Goal: Information Seeking & Learning: Find contact information

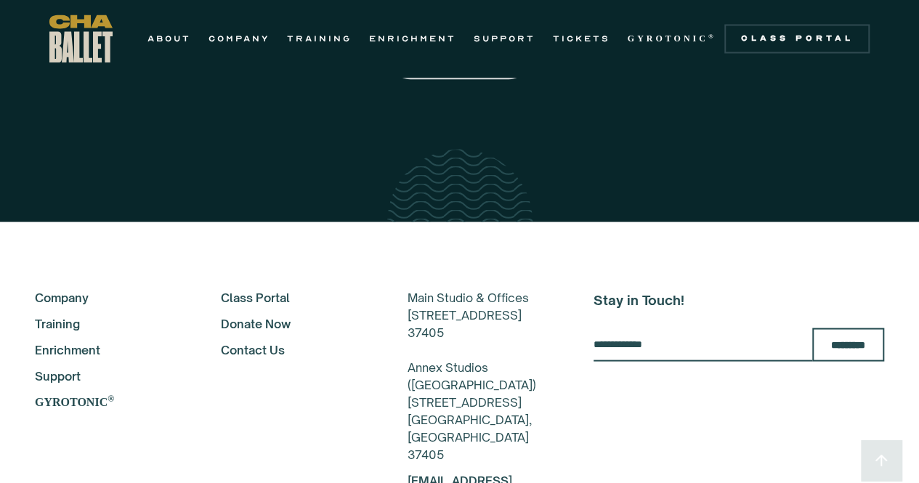
scroll to position [4063, 0]
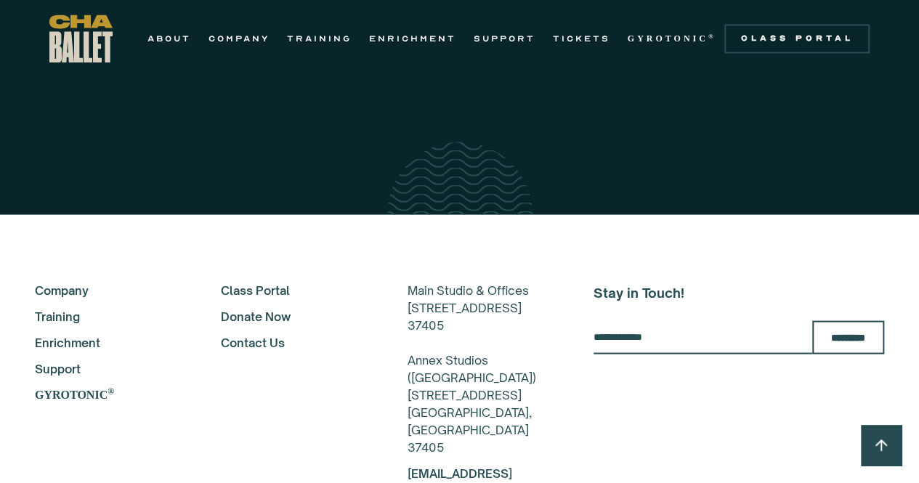
click at [74, 307] on link "Training" at bounding box center [108, 315] width 147 height 17
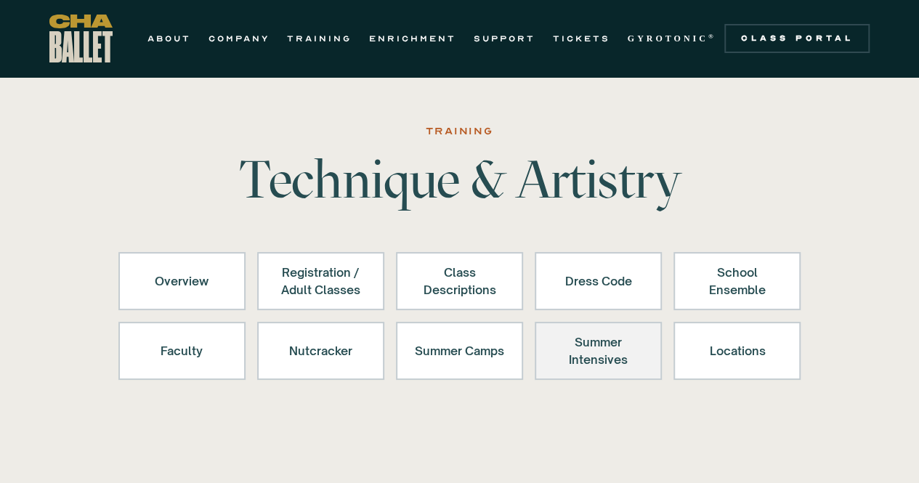
click at [594, 354] on div "Summer Intensives" at bounding box center [598, 351] width 89 height 35
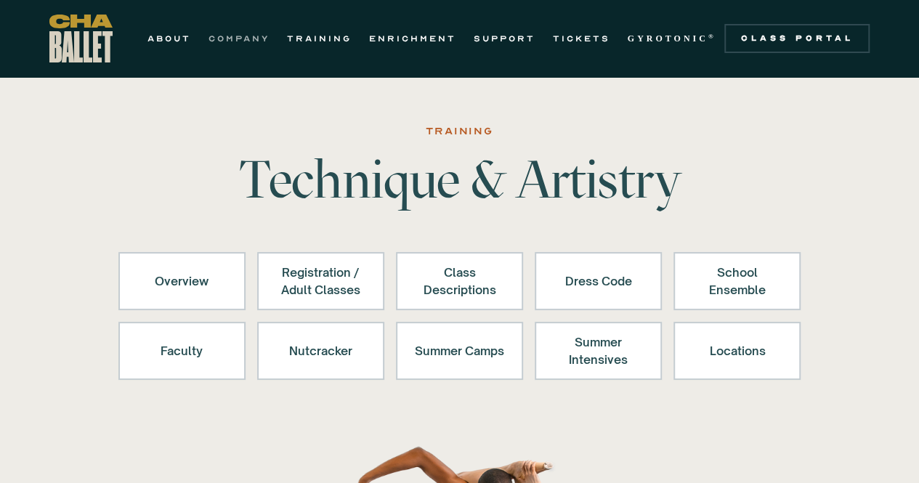
click at [245, 43] on link "COMPANY" at bounding box center [239, 38] width 61 height 17
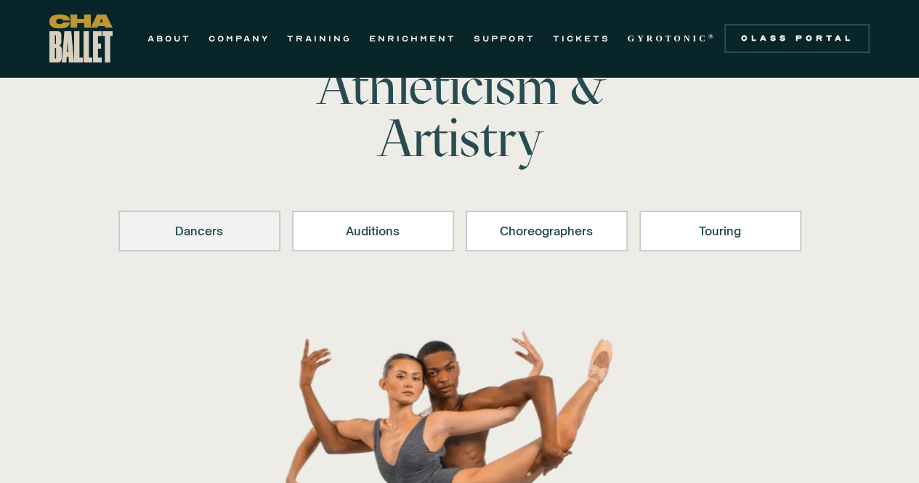
click at [205, 220] on link "Dancers" at bounding box center [199, 231] width 162 height 41
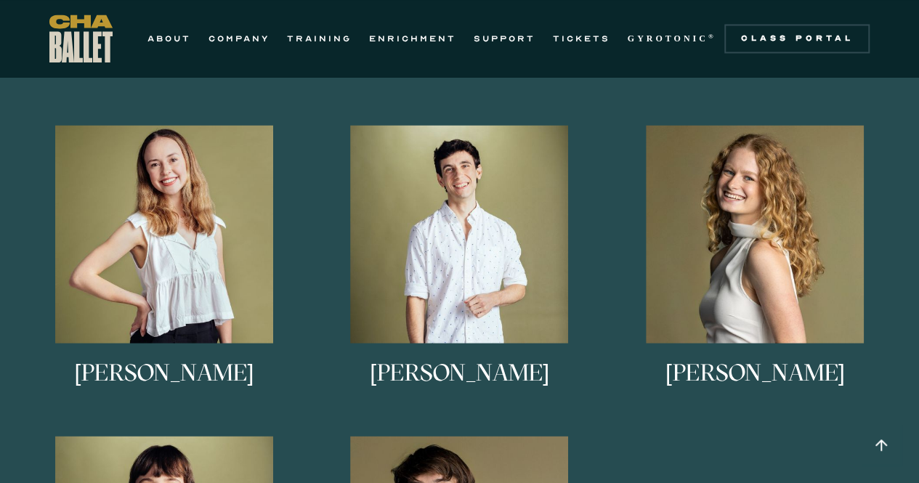
scroll to position [1210, 0]
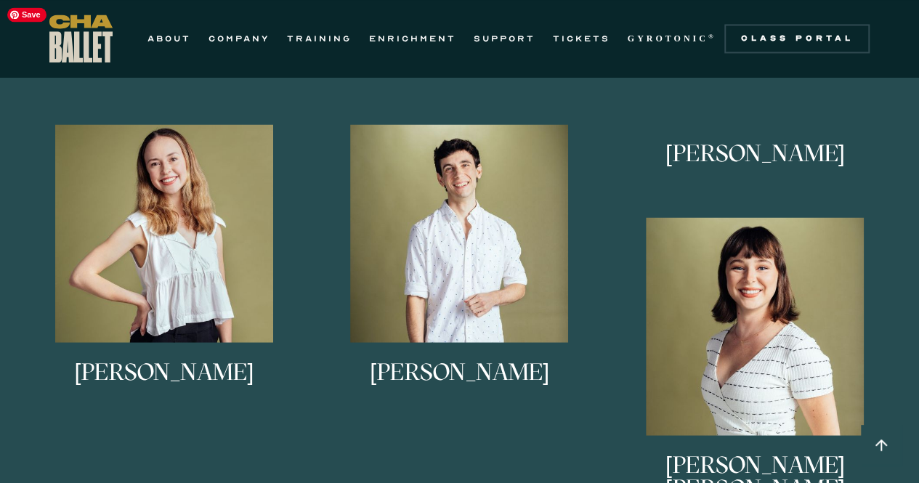
click at [786, 203] on div "Lucy Sheppard Lucy Sheppard is from Columbus, Georgia. She studied under Alice …" at bounding box center [755, 170] width 296 height 93
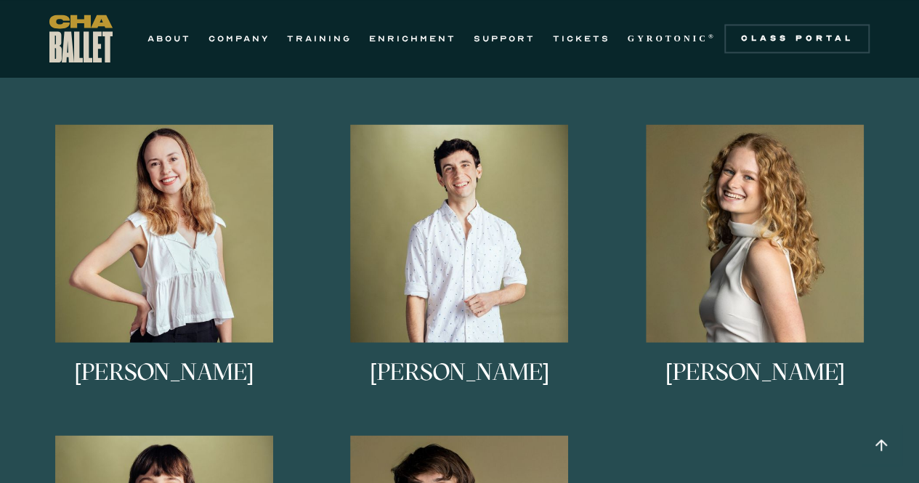
click at [760, 375] on h3 "[PERSON_NAME]" at bounding box center [755, 384] width 179 height 48
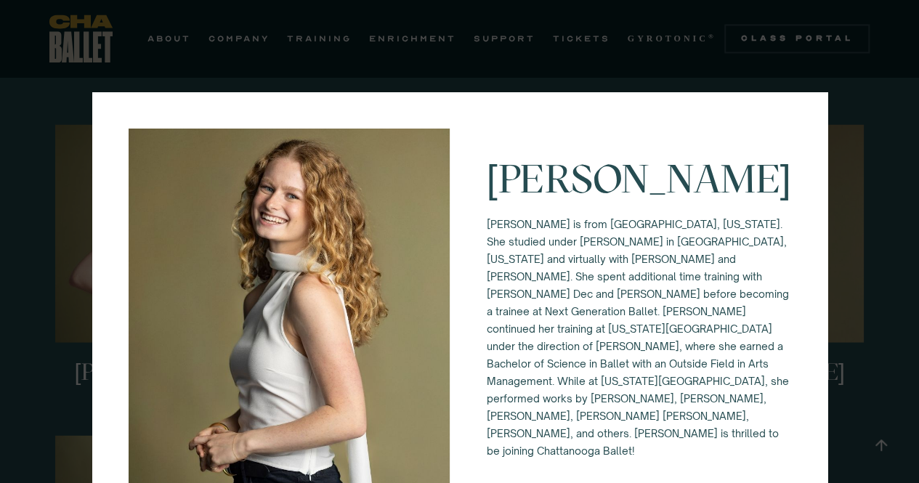
scroll to position [0, 0]
click at [391, 22] on div "Lucy Sheppard Lucy Sheppard is from Columbus, Georgia. She studied under Alice …" at bounding box center [459, 241] width 919 height 483
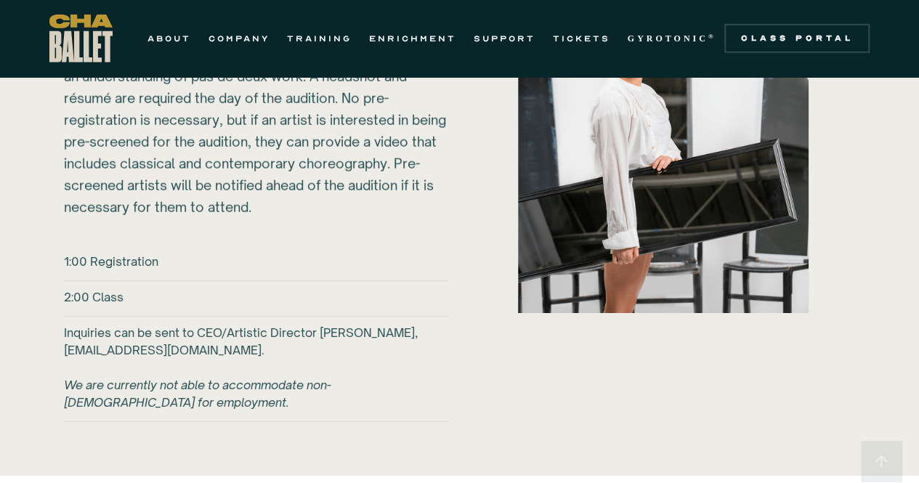
scroll to position [2248, 0]
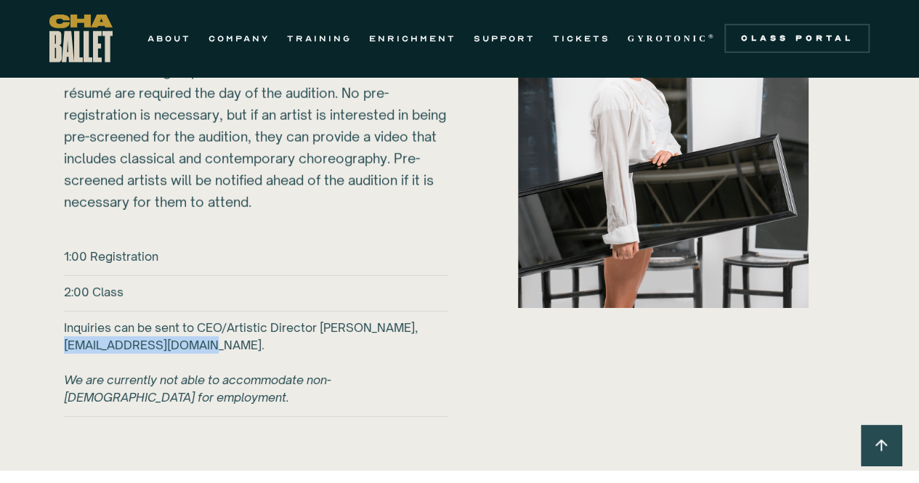
drag, startPoint x: 60, startPoint y: 320, endPoint x: 212, endPoint y: 329, distance: 152.9
click at [212, 329] on div "2026-27 Auditions Sunday, March 1, 2026 @ CHA Ballet 817B N Market St. Chattano…" at bounding box center [459, 126] width 849 height 661
copy h6 "bmcsween@chaballet.org"
